Goal: Task Accomplishment & Management: Use online tool/utility

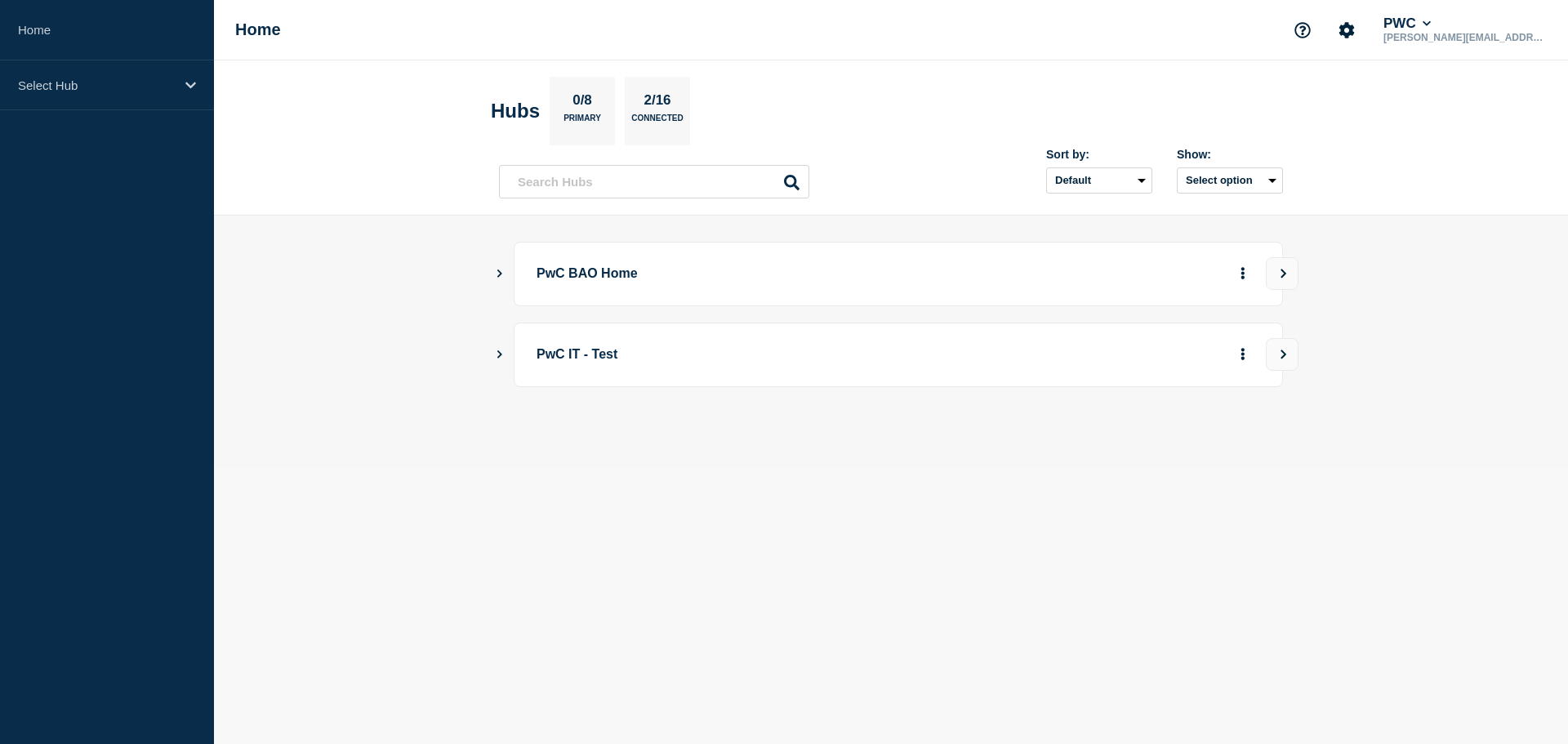
click at [502, 282] on div "PwC BAO Home" at bounding box center [891, 274] width 784 height 65
click at [499, 271] on icon "Show Connected Hubs" at bounding box center [499, 273] width 5 height 8
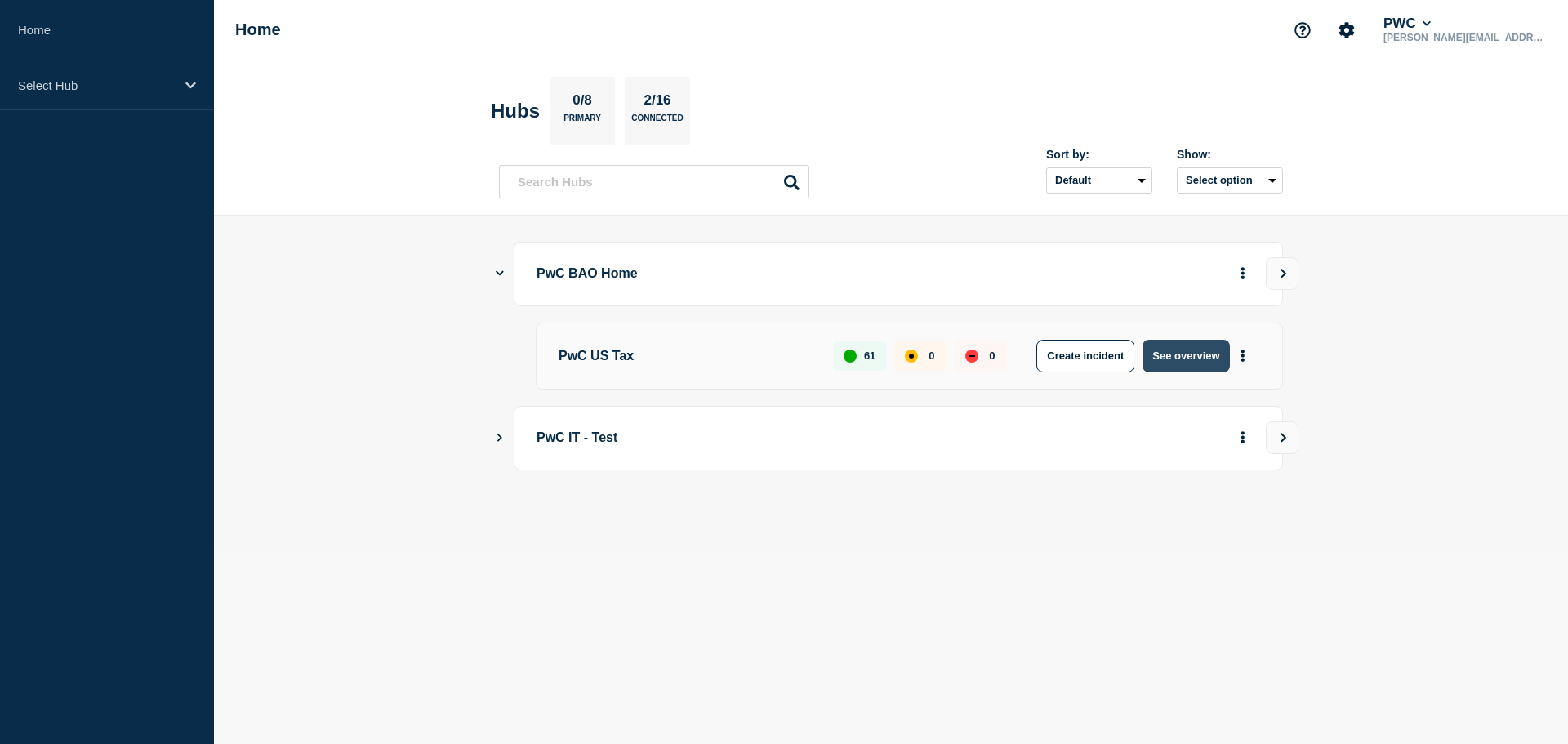
click at [1198, 355] on button "See overview" at bounding box center [1185, 357] width 86 height 33
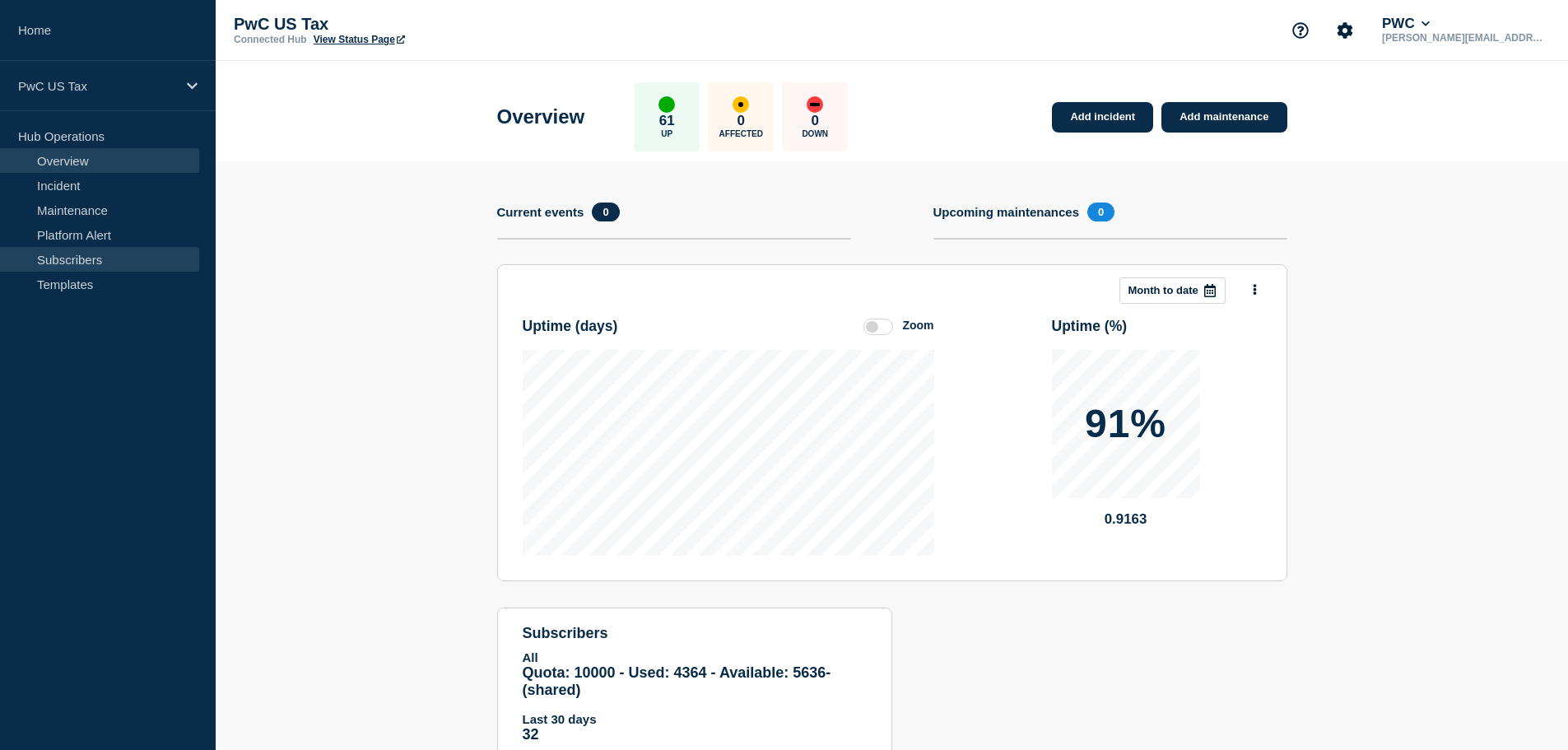
click at [80, 255] on link "Subscribers" at bounding box center [99, 259] width 199 height 25
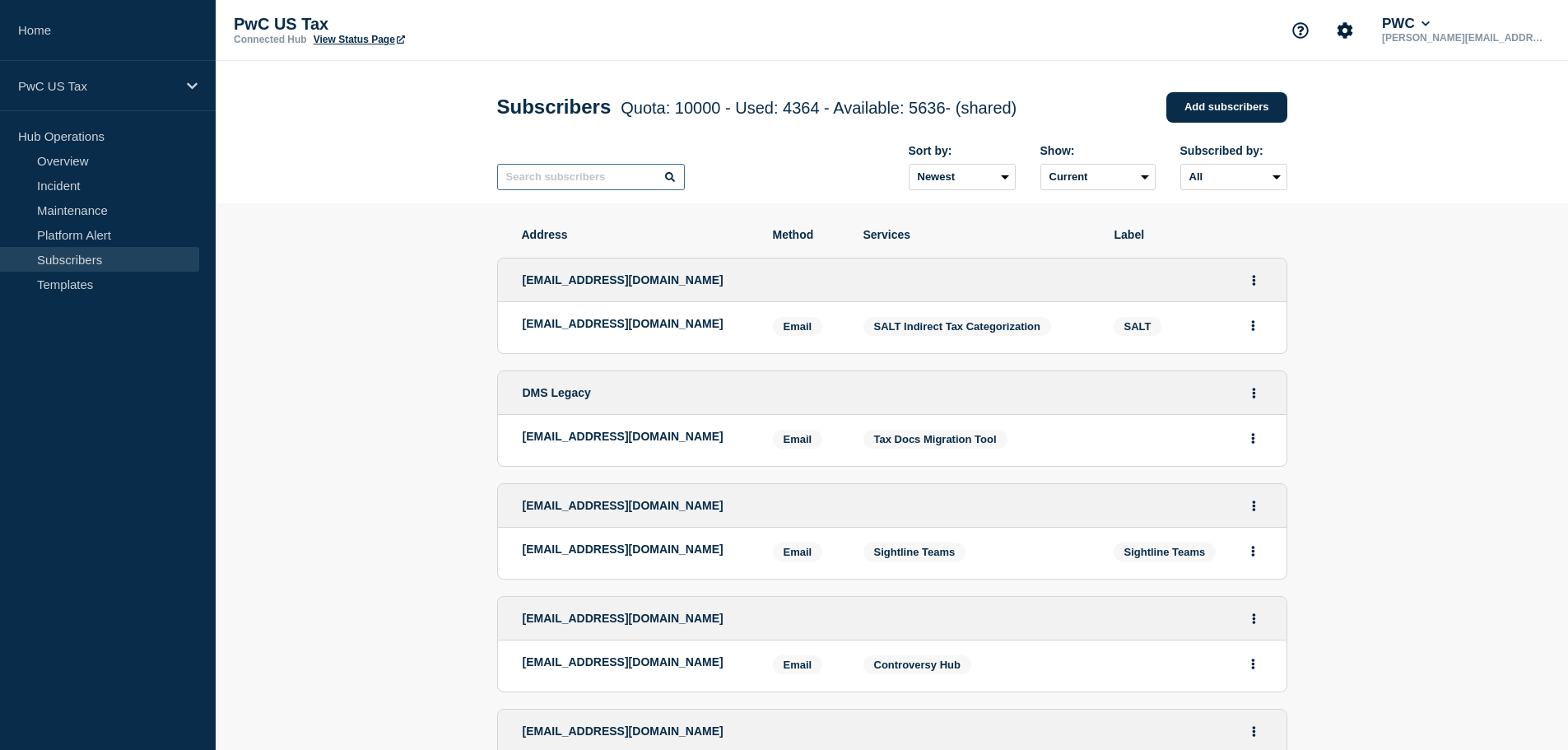
click at [516, 182] on input "text" at bounding box center [591, 177] width 188 height 27
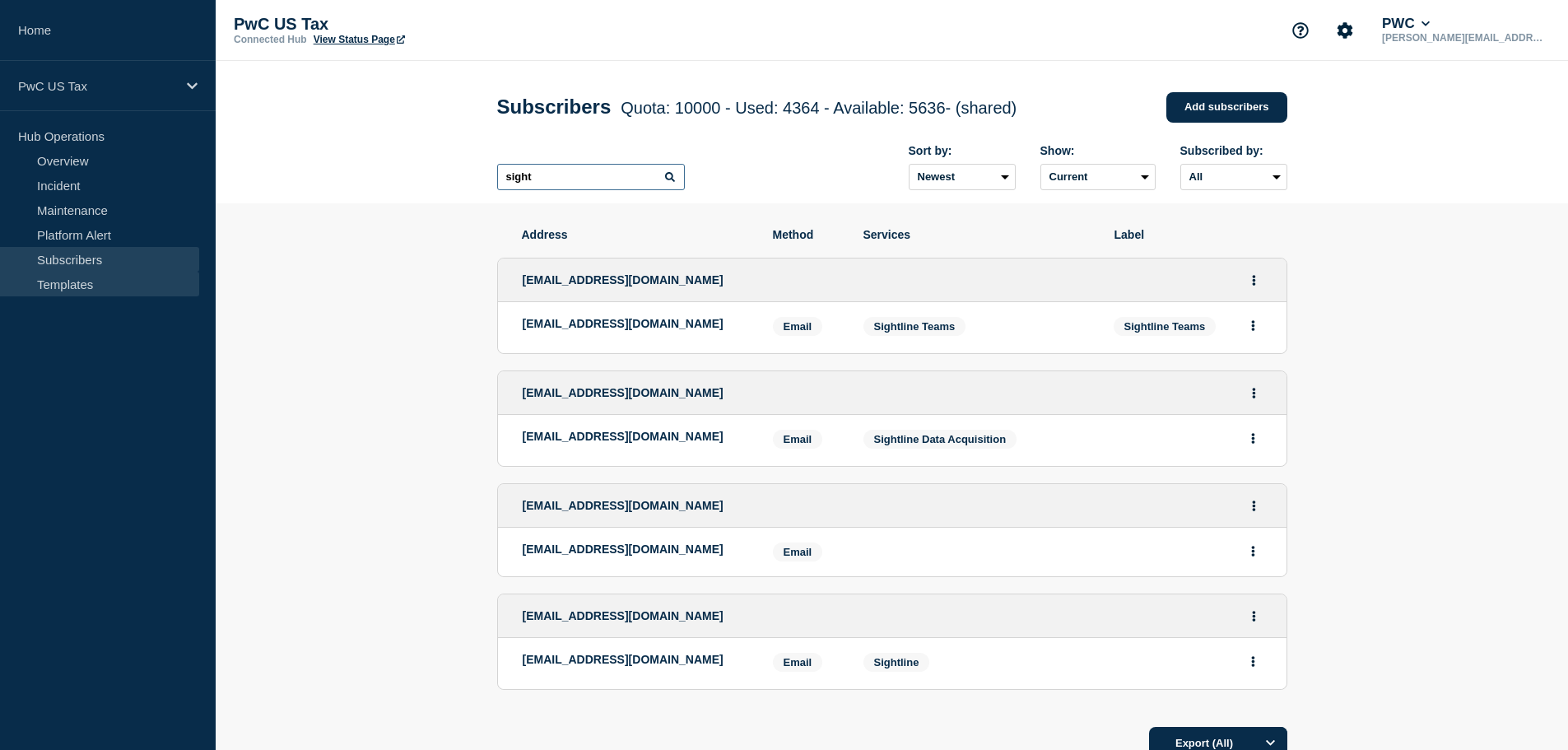
type input "sight"
click at [61, 283] on link "Templates" at bounding box center [99, 283] width 199 height 25
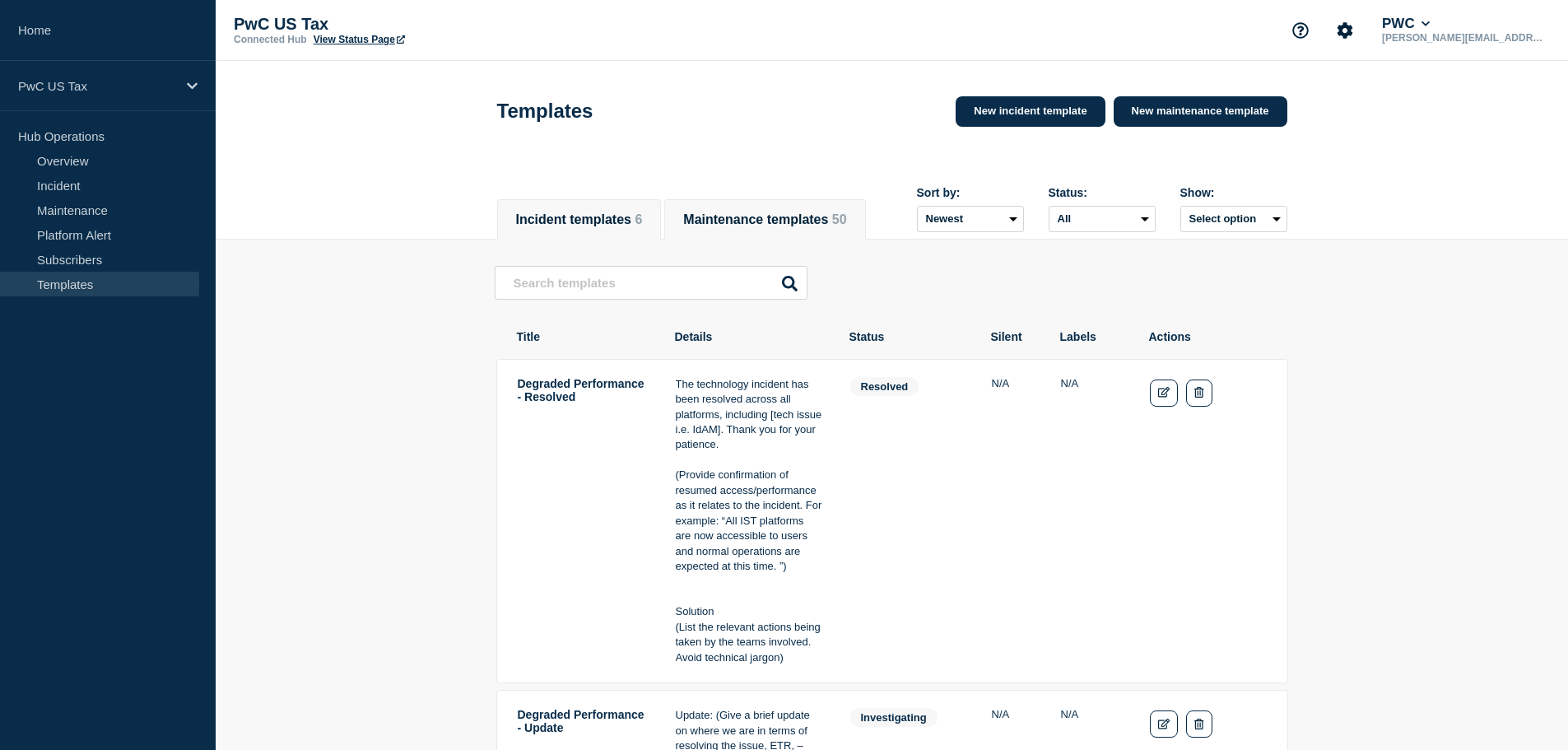
click at [776, 213] on button "Maintenance templates 50" at bounding box center [765, 220] width 163 height 15
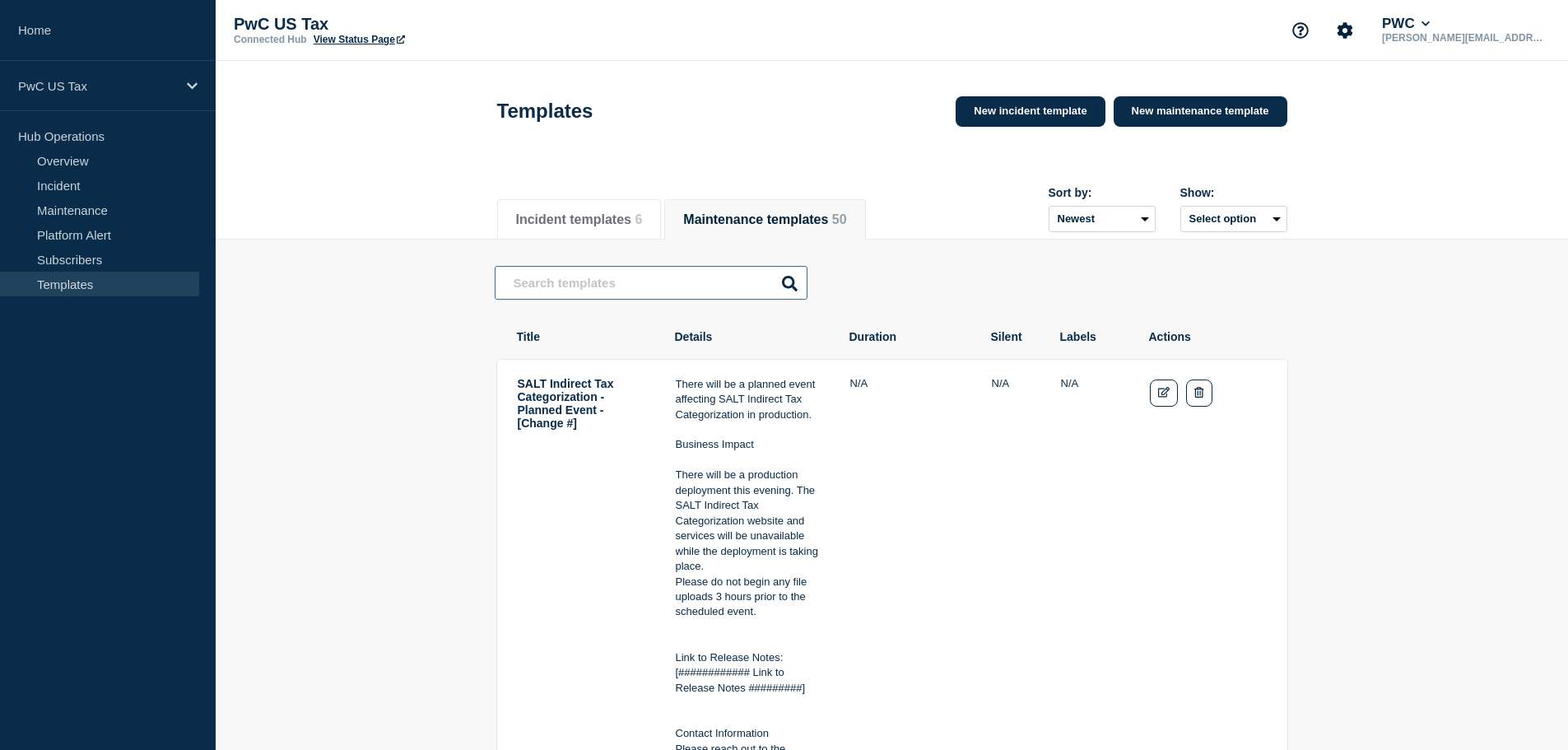
click at [569, 294] on input "text" at bounding box center [651, 282] width 313 height 34
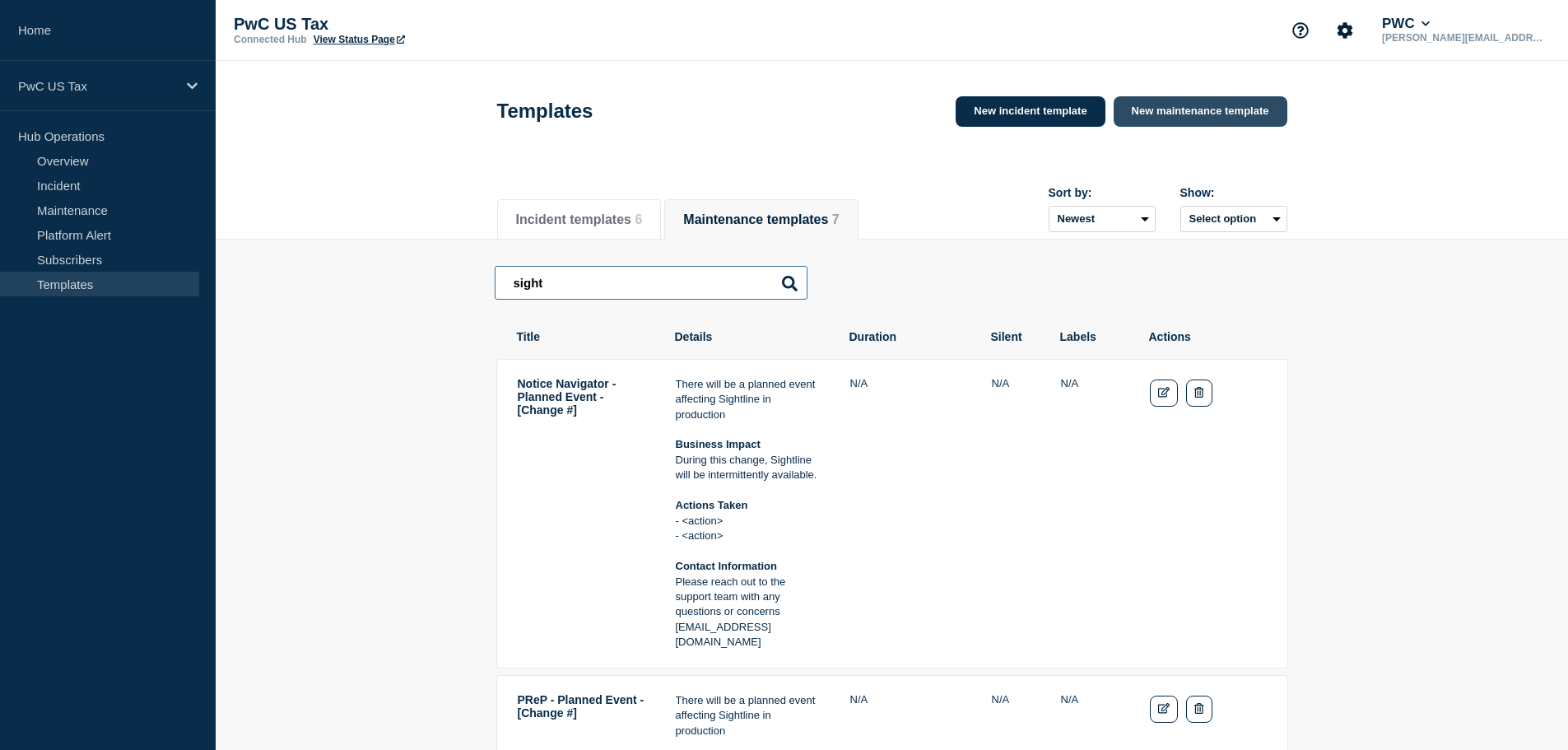
type input "sight"
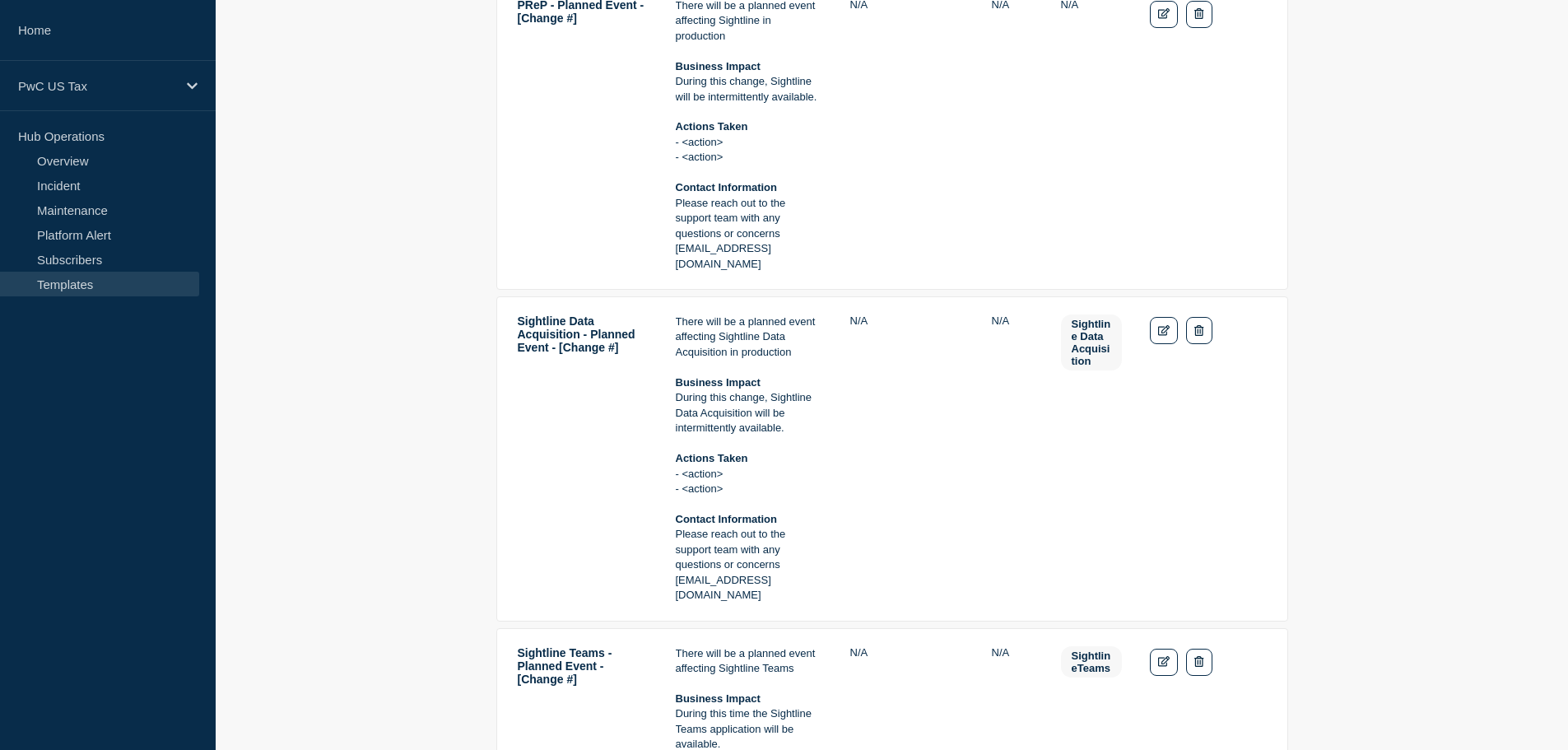
scroll to position [741, 0]
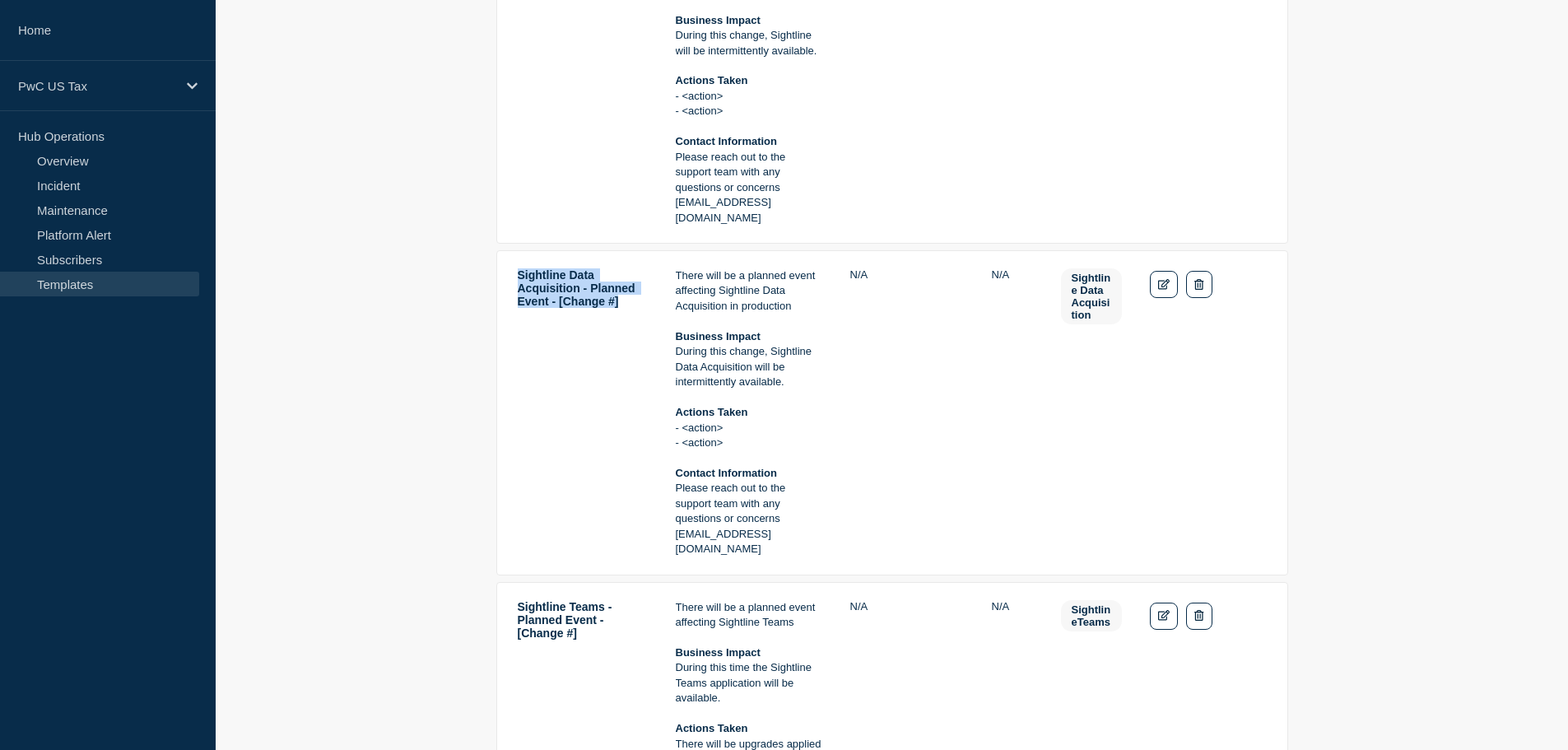
drag, startPoint x: 596, startPoint y: 330, endPoint x: 513, endPoint y: 273, distance: 100.7
click at [513, 273] on tr "Sightline Data Acquisition - Planned Event - [Change #] There will be a planned…" at bounding box center [892, 413] width 792 height 325
copy td "Sightline Data Acquisition - Planned Event - [Change #]"
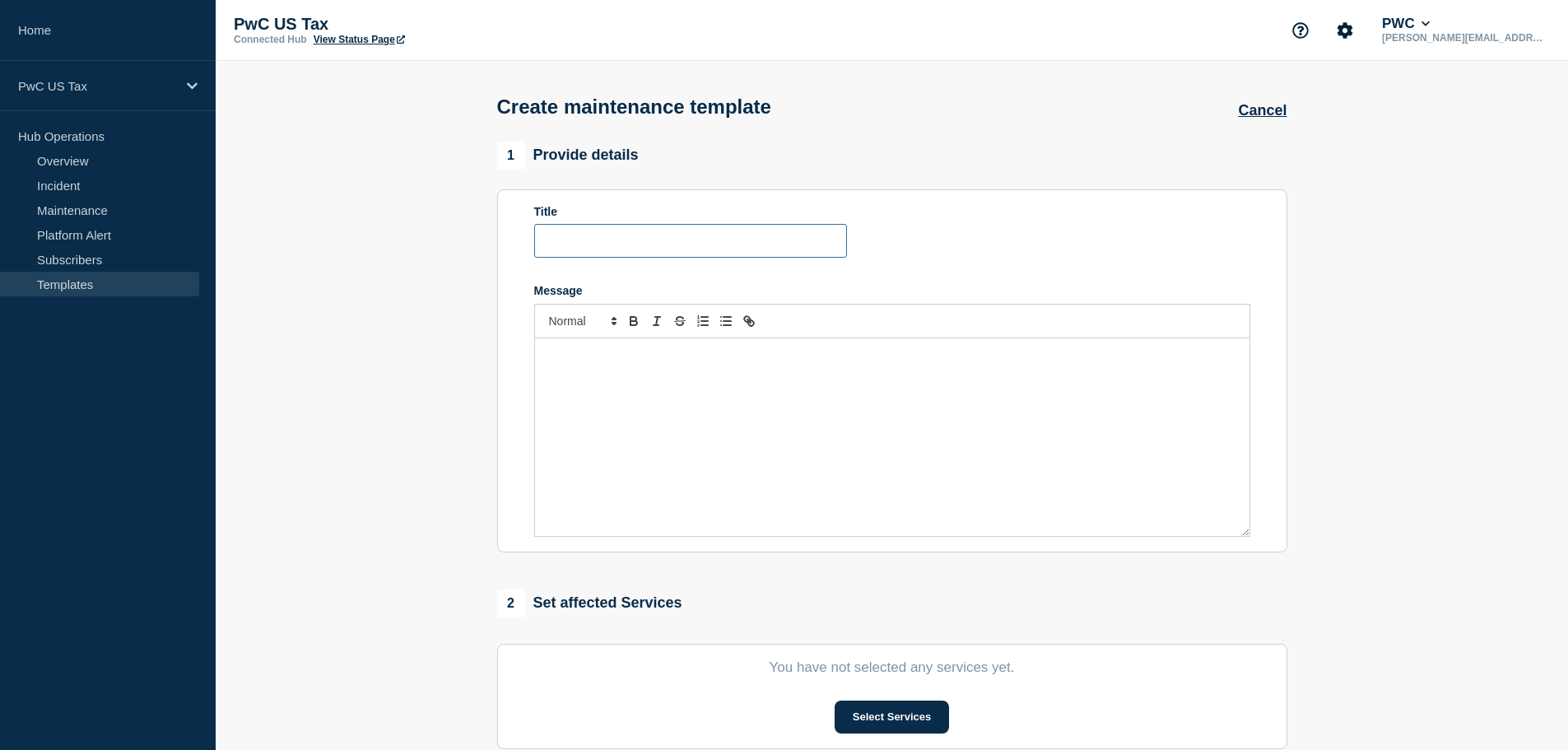
click at [701, 245] on input "Title" at bounding box center [690, 240] width 313 height 34
paste input "Sightline Data Acquisition - Planned Event - [Change #]"
click at [601, 241] on input "Sightline Data Acquisition - Planned Event - [Change #]" at bounding box center [690, 240] width 313 height 34
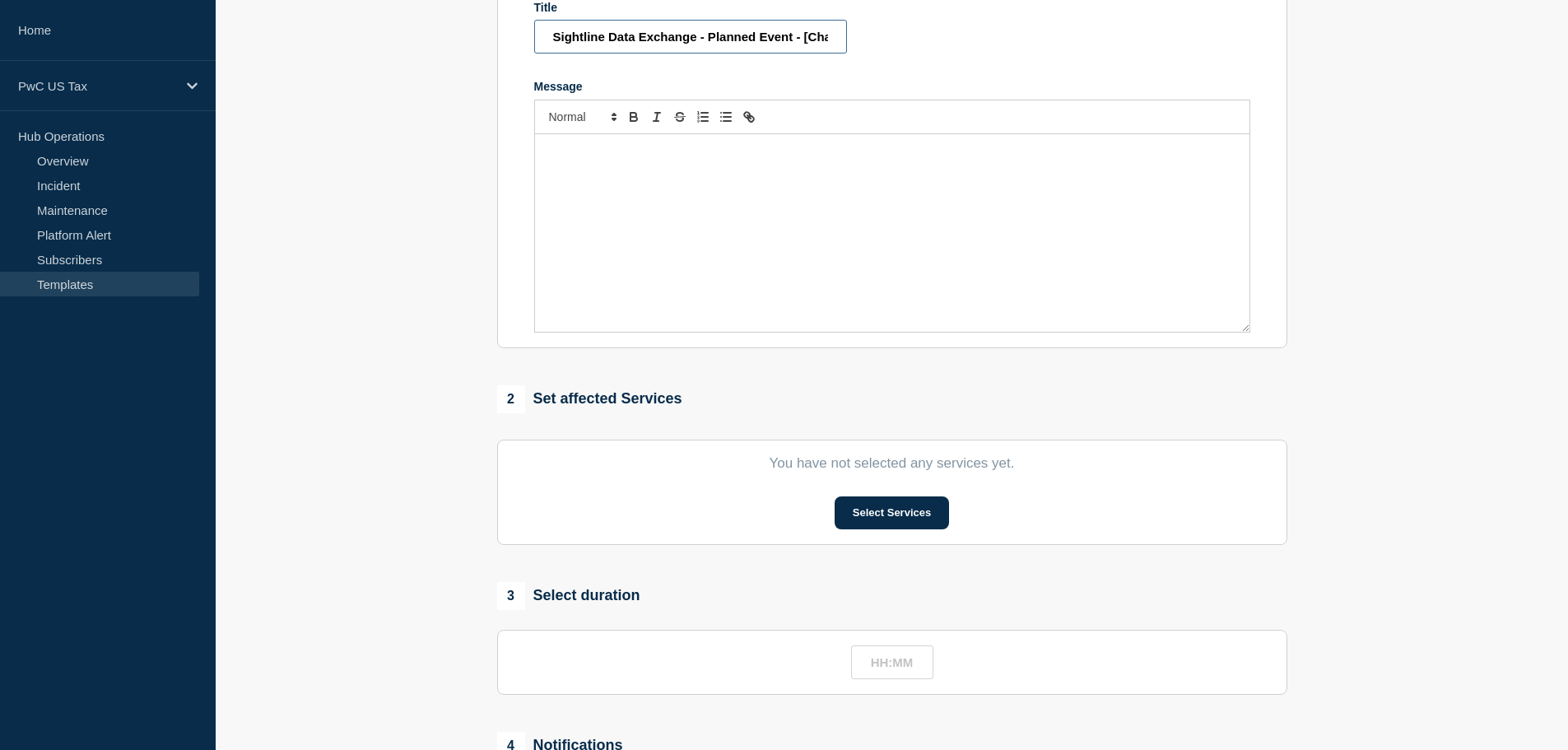
scroll to position [247, 0]
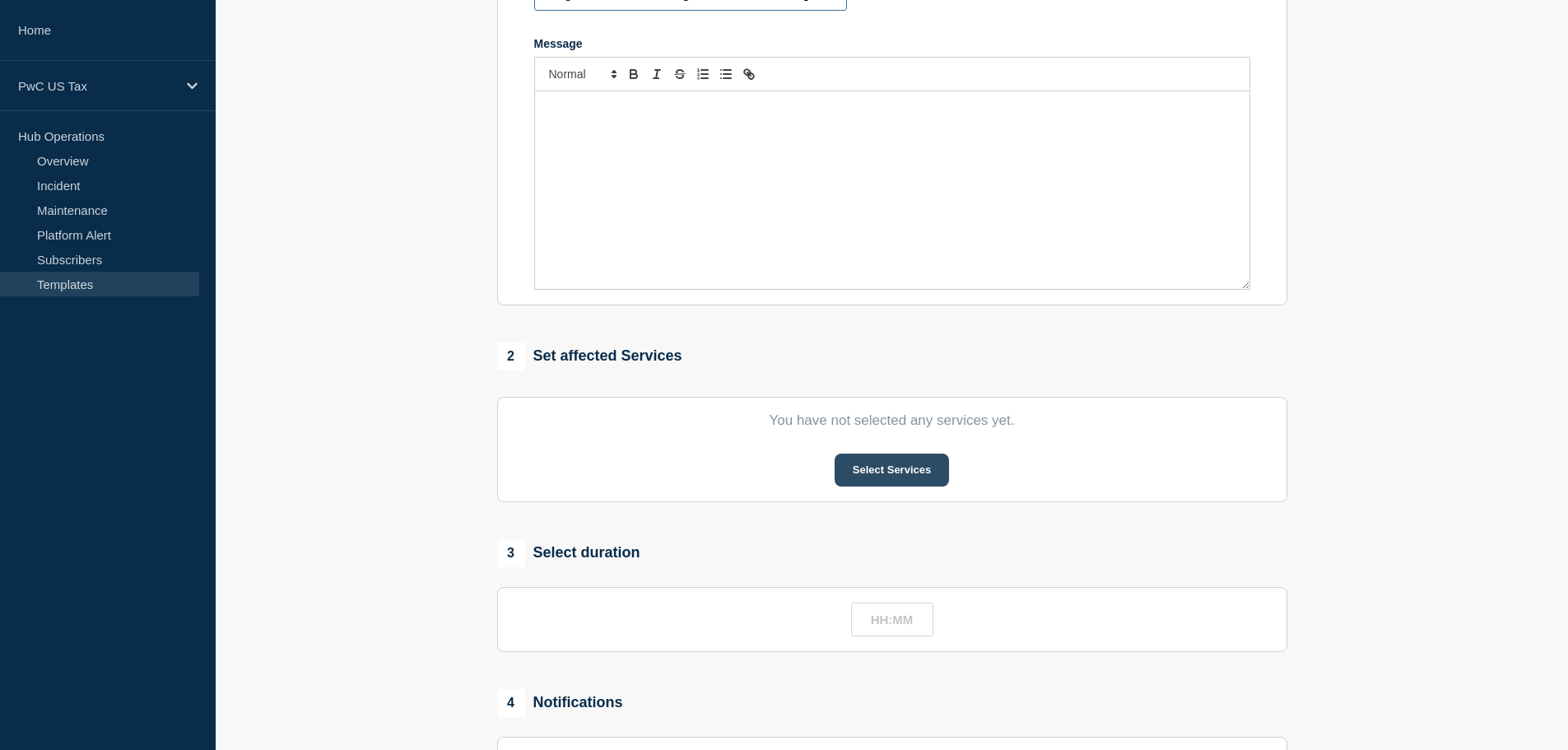
type input "Sightline Data Exchange - Planned Event - [Change #]"
click at [889, 480] on button "Select Services" at bounding box center [891, 470] width 115 height 33
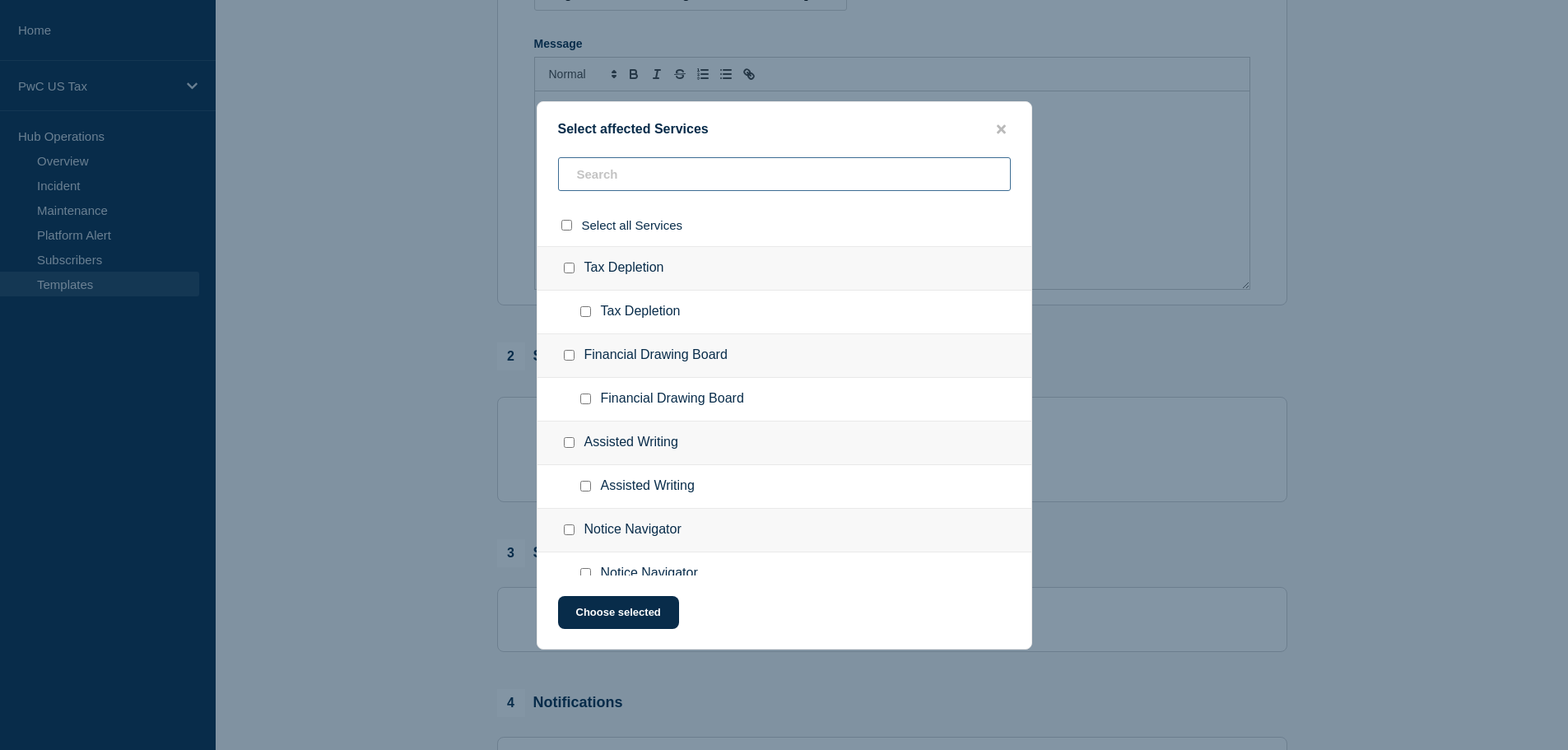
click at [665, 165] on input "text" at bounding box center [785, 173] width 453 height 34
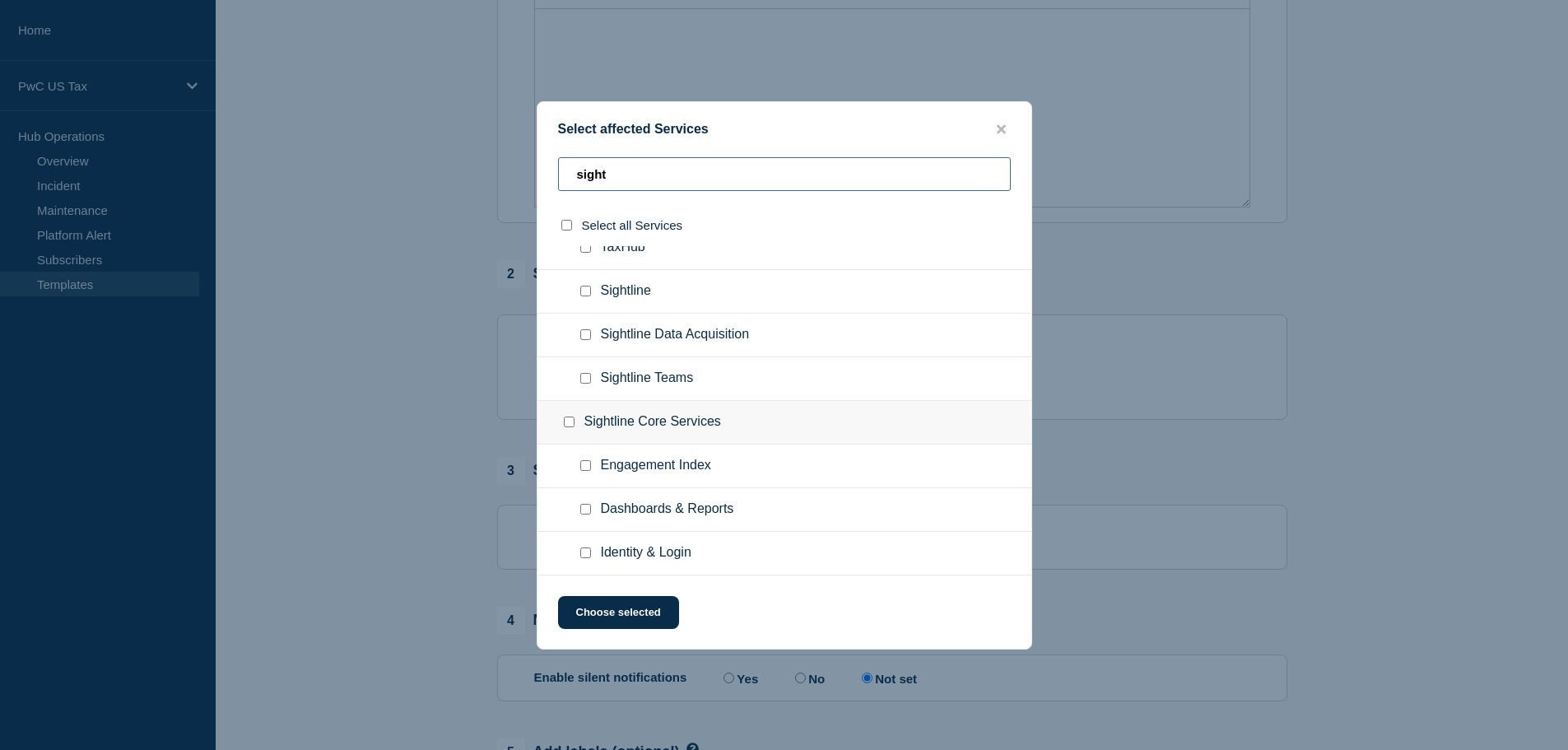
scroll to position [0, 0]
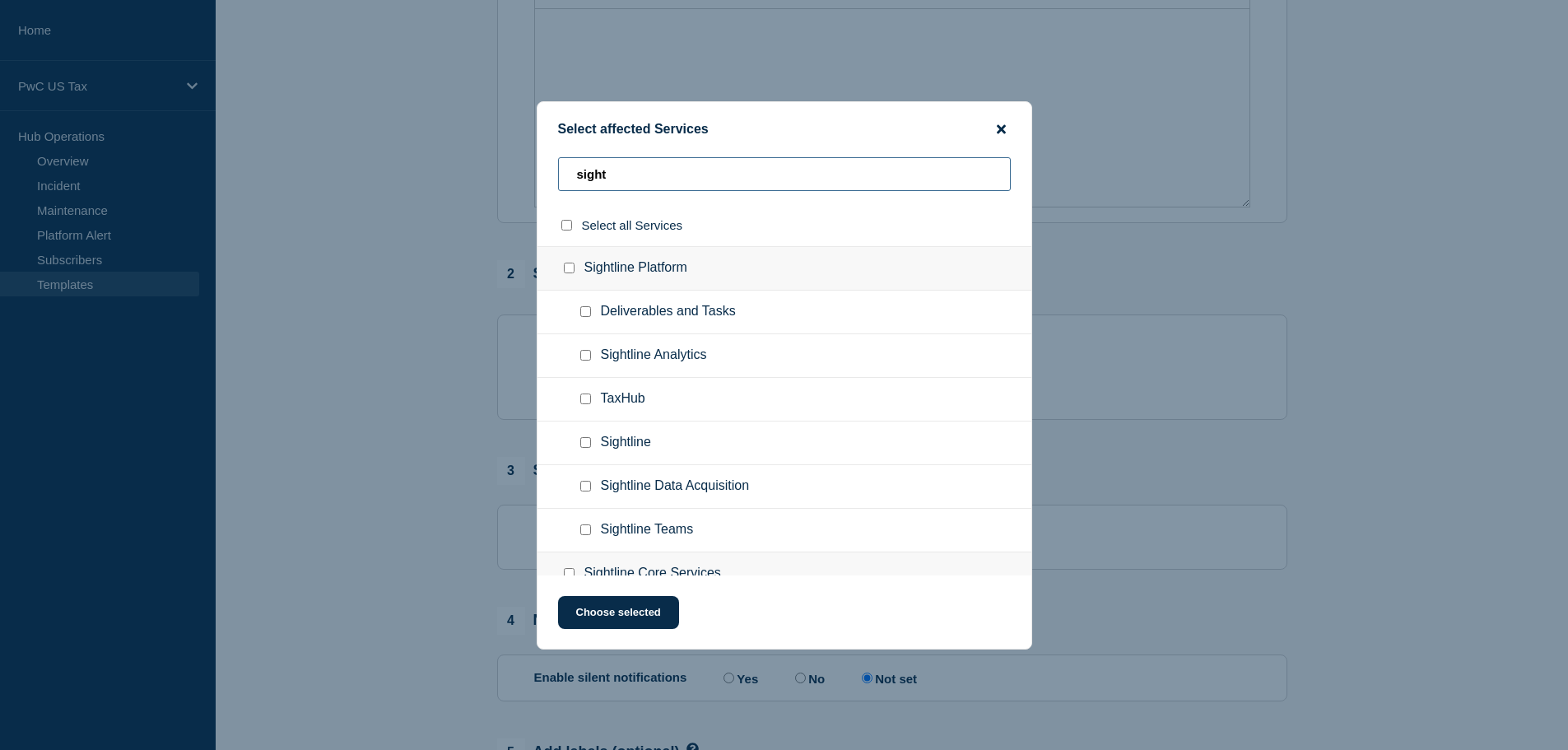
type input "sight"
click at [999, 127] on icon "close button" at bounding box center [1001, 129] width 9 height 9
